Goal: Task Accomplishment & Management: Manage account settings

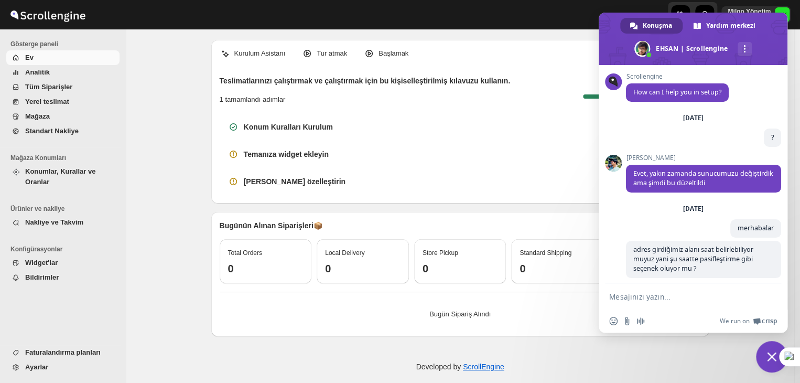
scroll to position [4184, 0]
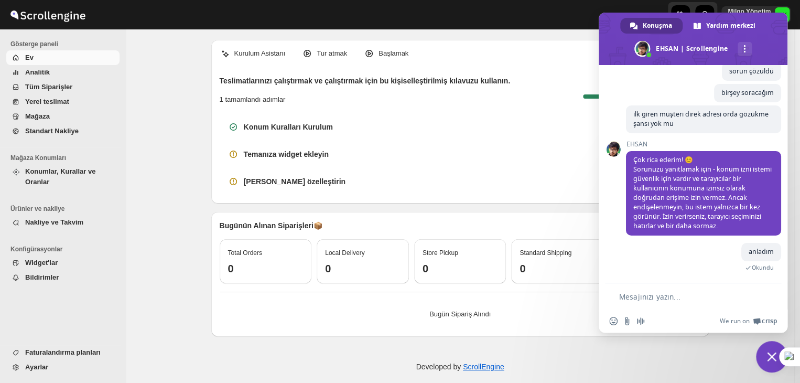
click at [772, 369] on span "Sohbeti kapat" at bounding box center [771, 356] width 31 height 31
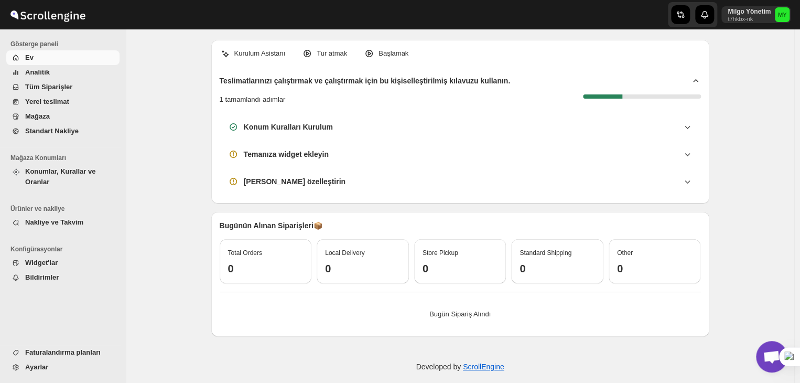
click at [73, 172] on span "Konumlar, Kurallar ve Oranlar" at bounding box center [60, 176] width 70 height 18
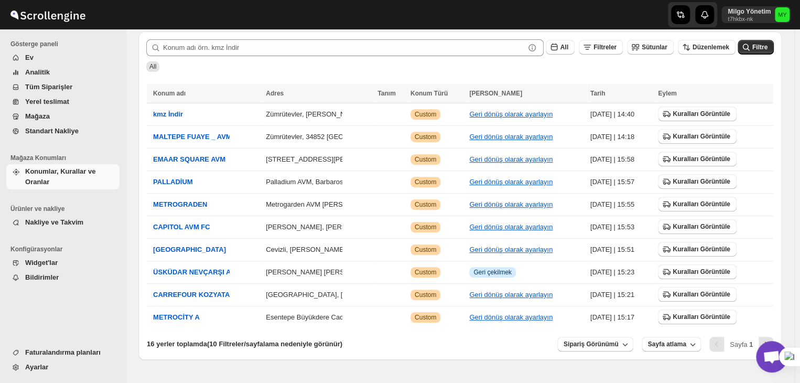
scroll to position [187, 0]
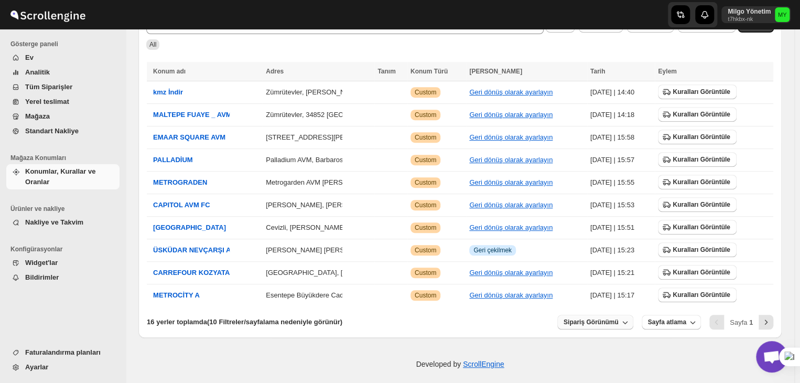
click at [619, 318] on span "Sipariş Görünümü" at bounding box center [591, 322] width 55 height 8
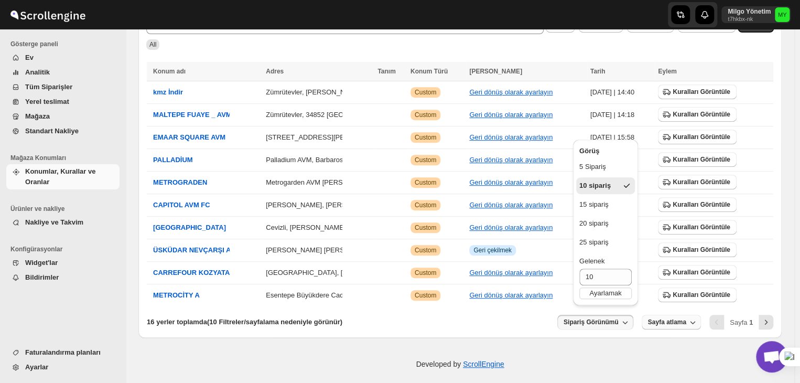
click at [677, 318] on span "Sayfa atlama" at bounding box center [667, 322] width 38 height 8
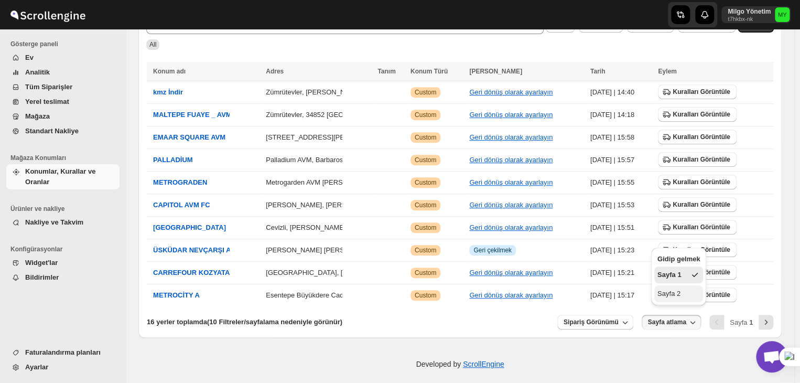
click at [684, 296] on button "Sayfa 2" at bounding box center [679, 293] width 49 height 17
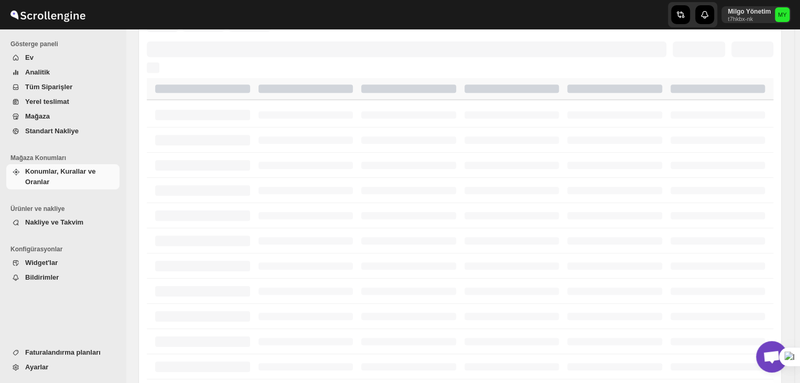
scroll to position [100, 0]
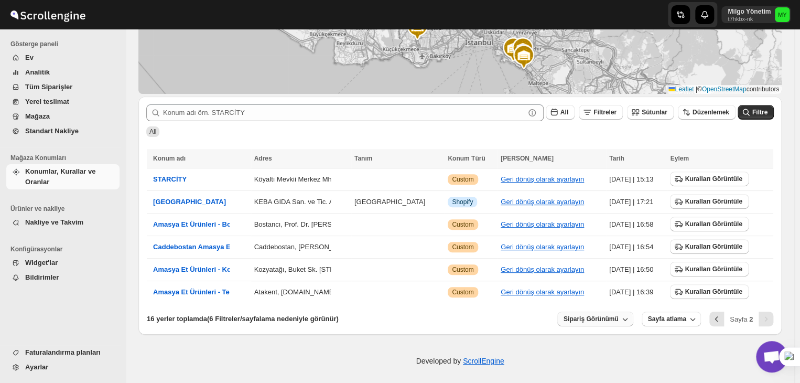
click at [611, 315] on span "Sipariş Görünümü" at bounding box center [591, 319] width 55 height 8
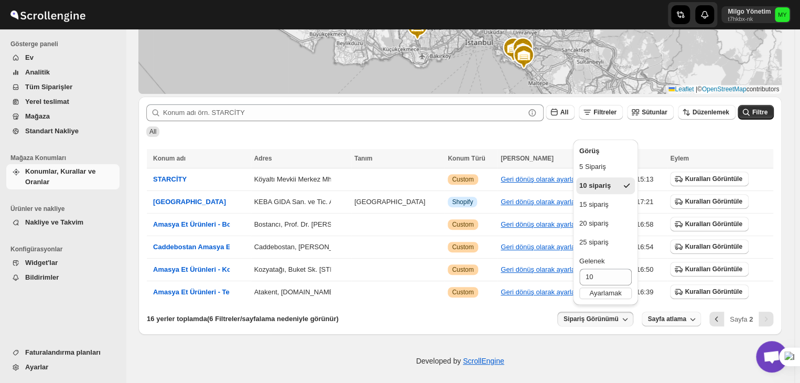
click at [671, 315] on span "Sayfa atlama" at bounding box center [667, 319] width 38 height 8
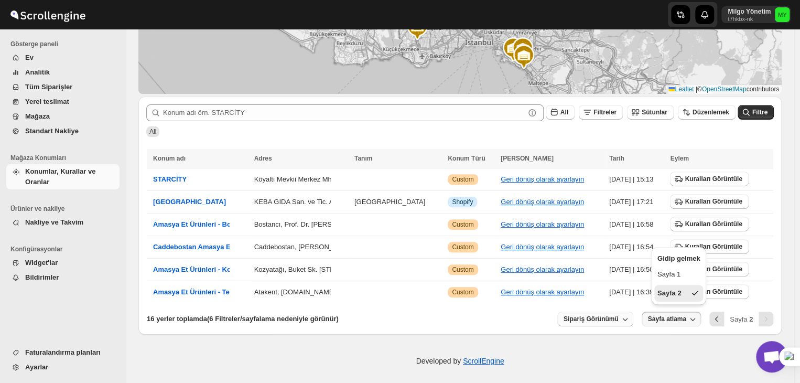
click at [619, 315] on span "Sipariş Görünümü" at bounding box center [591, 319] width 55 height 8
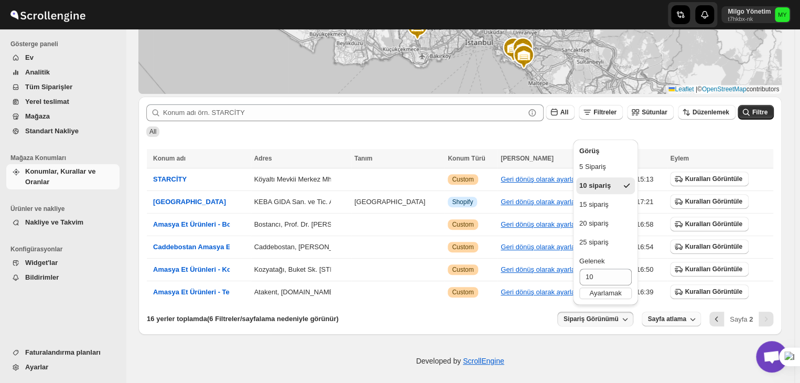
click at [669, 318] on span "Sayfa atlama" at bounding box center [667, 319] width 38 height 8
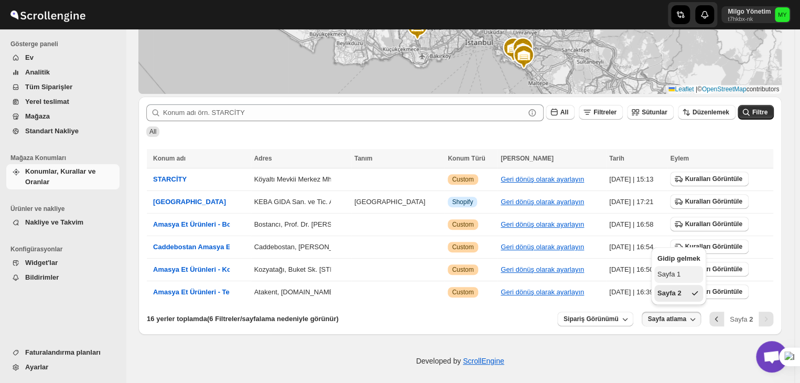
click at [670, 281] on button "Sayfa 1" at bounding box center [679, 274] width 49 height 17
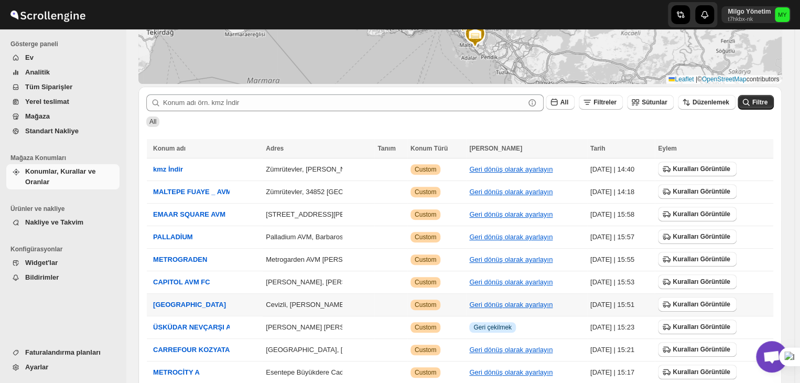
scroll to position [82, 0]
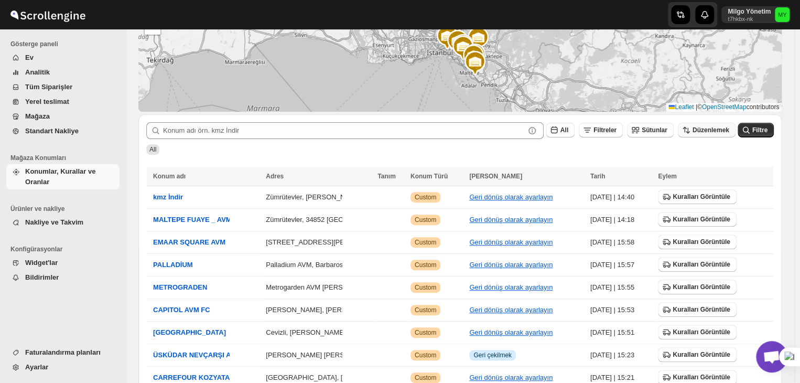
click at [713, 131] on span "Düzenlemek" at bounding box center [711, 129] width 37 height 7
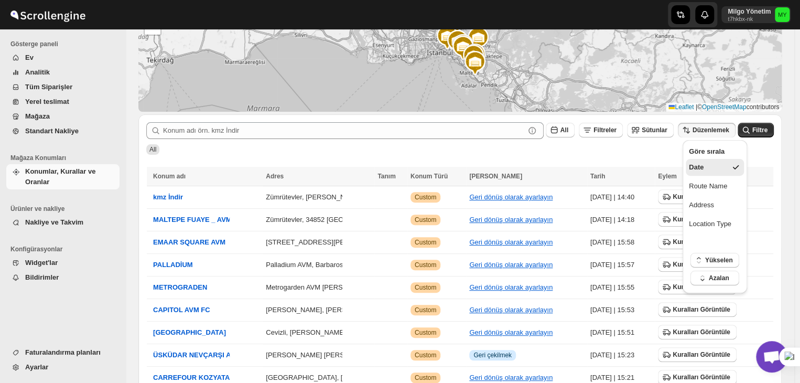
click at [713, 131] on span "Düzenlemek" at bounding box center [711, 129] width 37 height 7
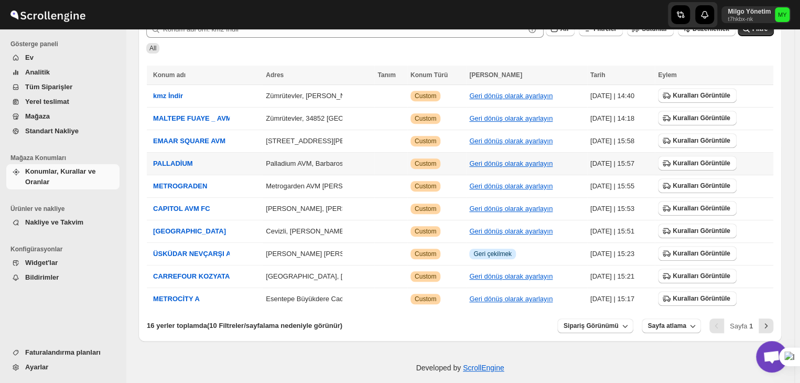
scroll to position [187, 0]
